Goal: Find specific page/section: Find specific page/section

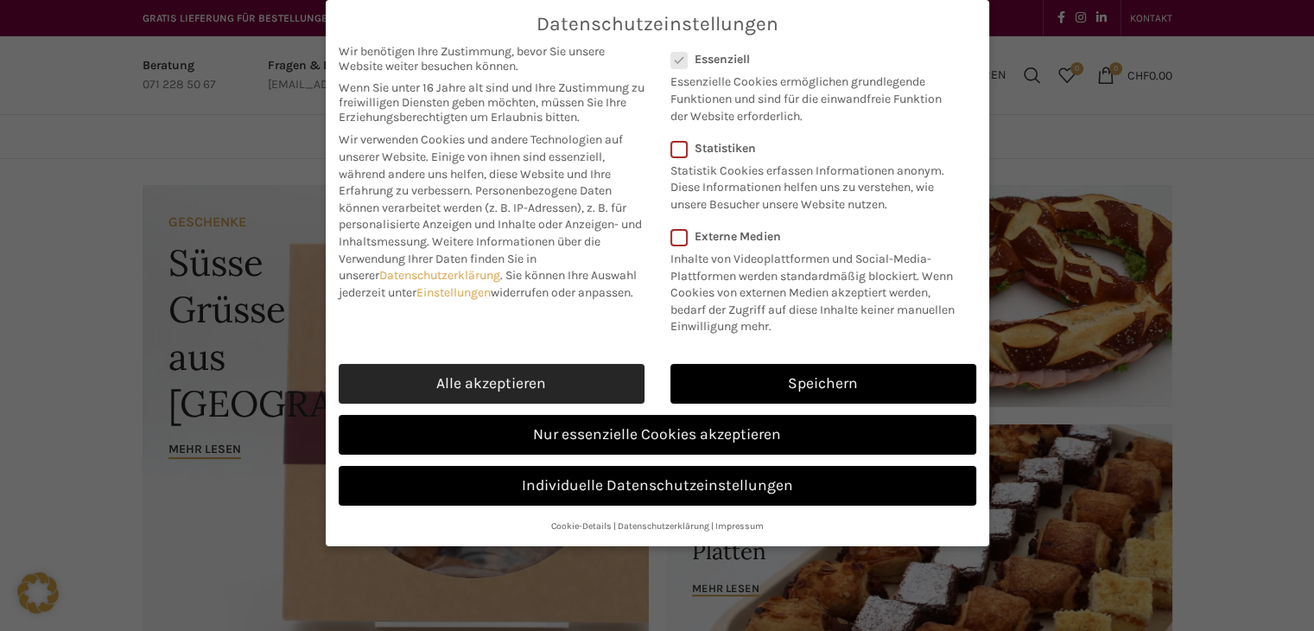
click at [529, 384] on link "Alle akzeptieren" at bounding box center [492, 384] width 306 height 40
checkbox input "true"
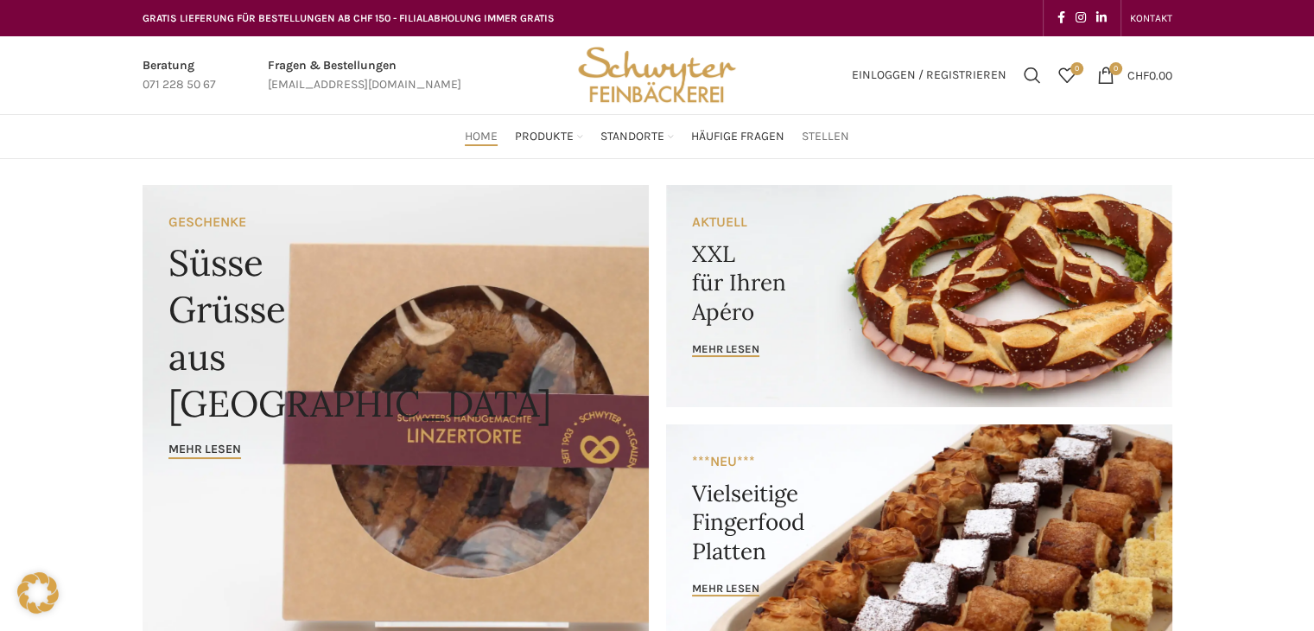
click at [820, 137] on span "Stellen" at bounding box center [826, 137] width 48 height 16
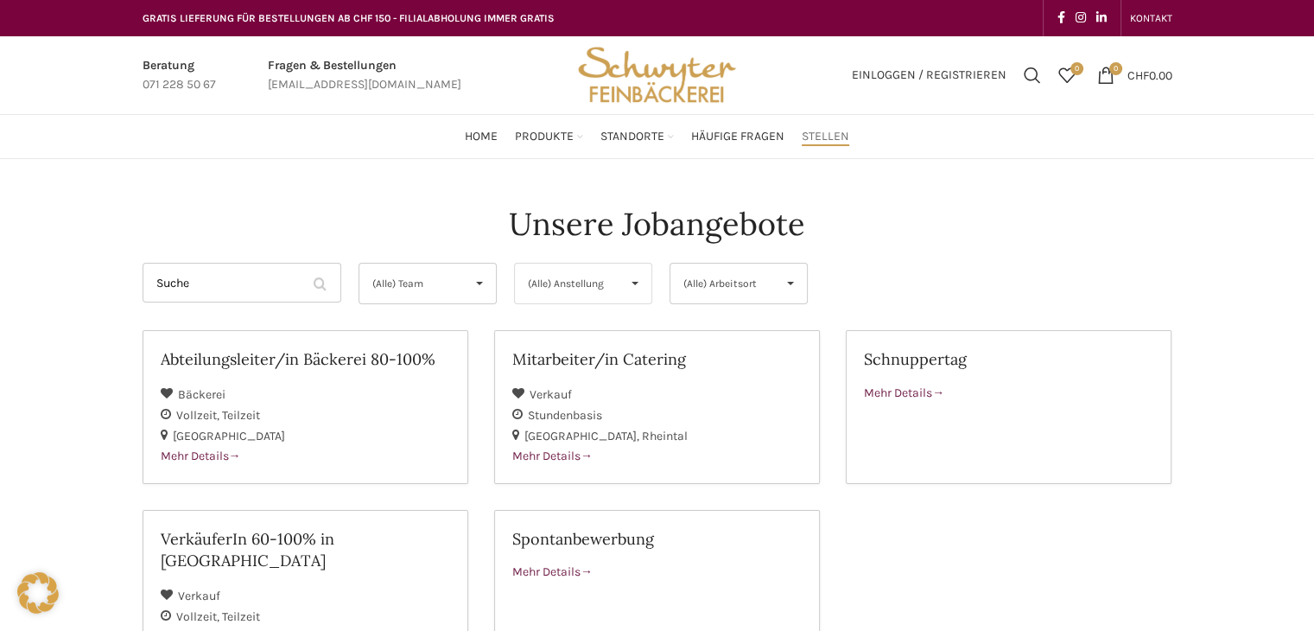
click at [574, 281] on span "(Alle) Anstellung" at bounding box center [569, 283] width 82 height 40
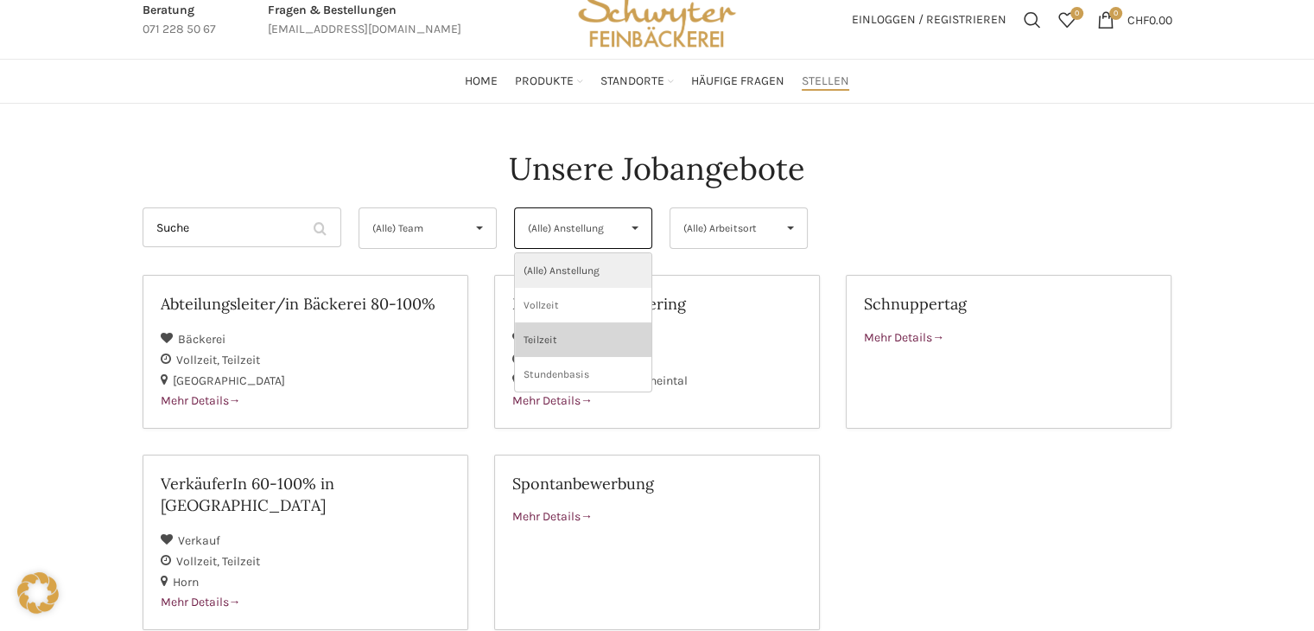
scroll to position [55, 0]
click at [575, 276] on li "(Alle) Anstellung" at bounding box center [583, 270] width 136 height 35
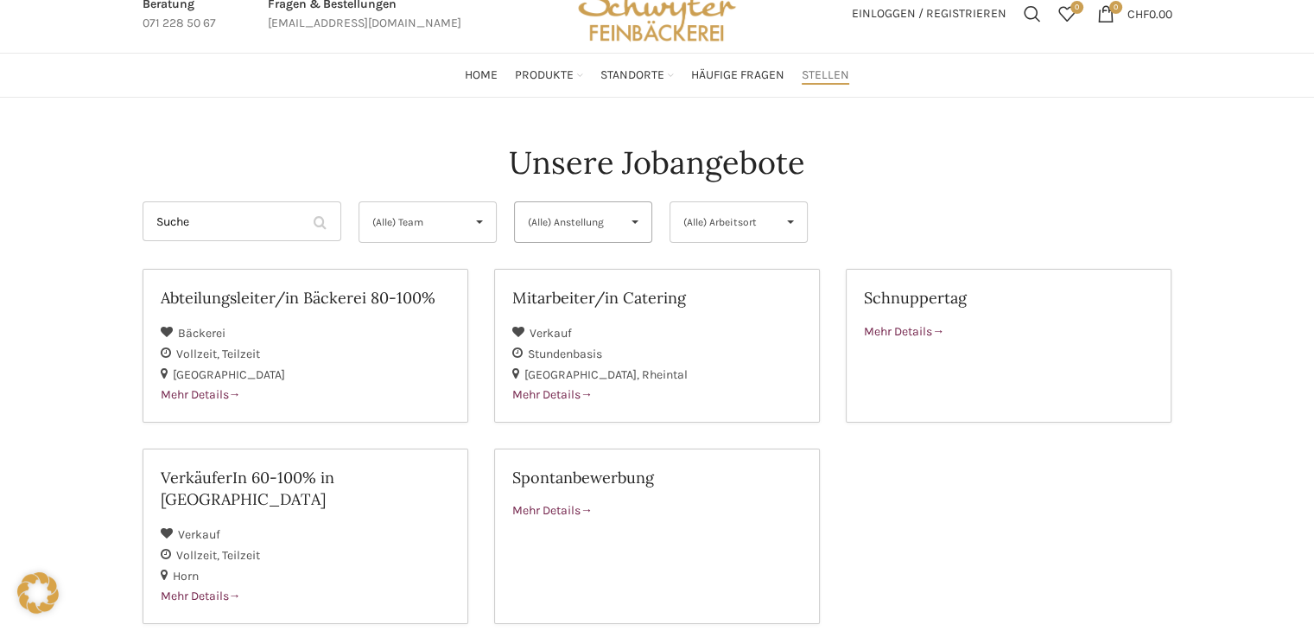
scroll to position [59, 0]
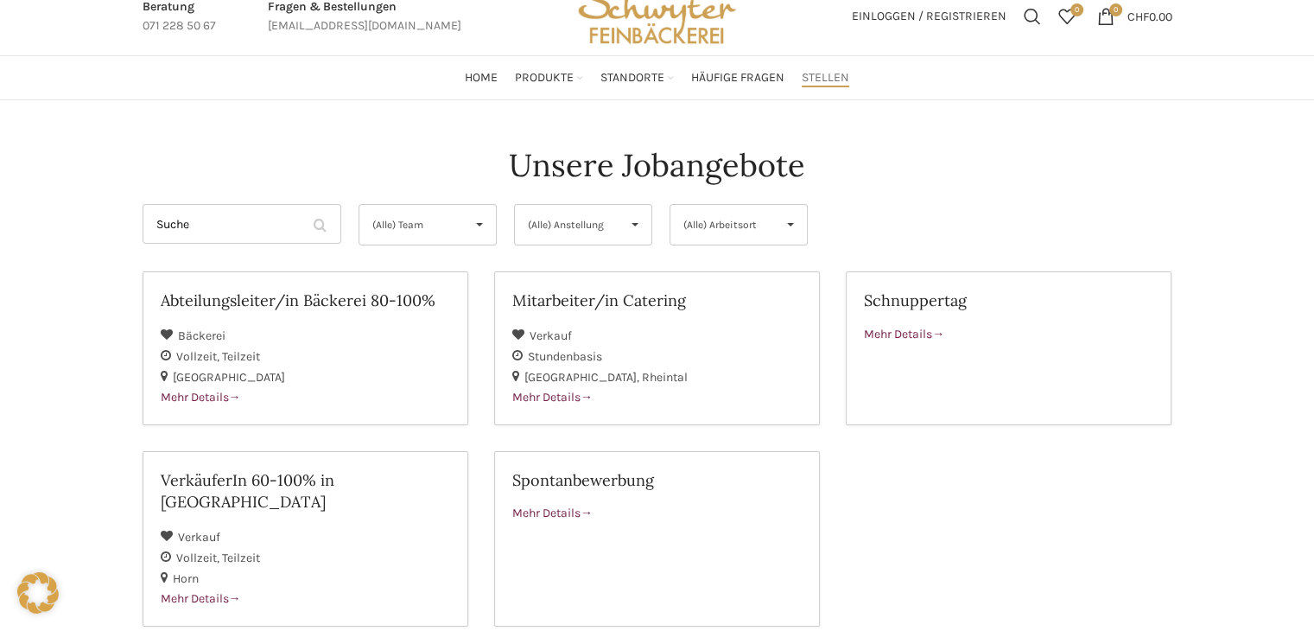
click at [419, 245] on div "(Alle) Team (Alle) Team Bäckerei Verkauf (Alle) Team ▾ (Alle) Team Bäckerei Ver…" at bounding box center [427, 229] width 155 height 50
click at [455, 219] on div "(Alle) Team ▾" at bounding box center [427, 224] width 138 height 41
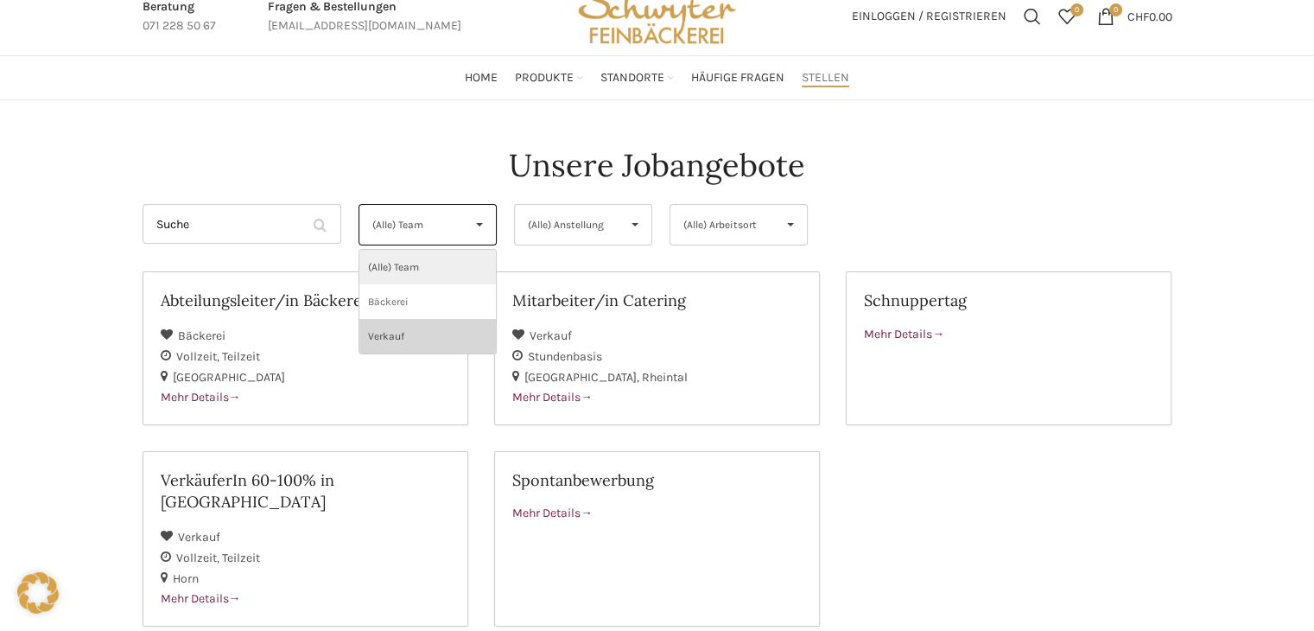
click at [403, 327] on li "Verkauf" at bounding box center [427, 336] width 136 height 35
select select "134"
